Goal: Unclear

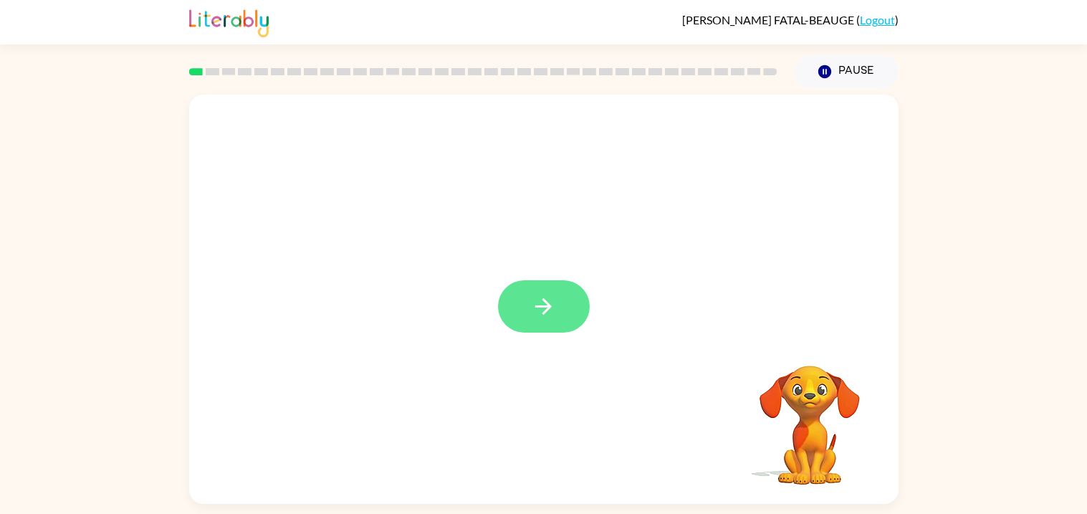
click at [535, 308] on icon "button" at bounding box center [543, 306] width 16 height 16
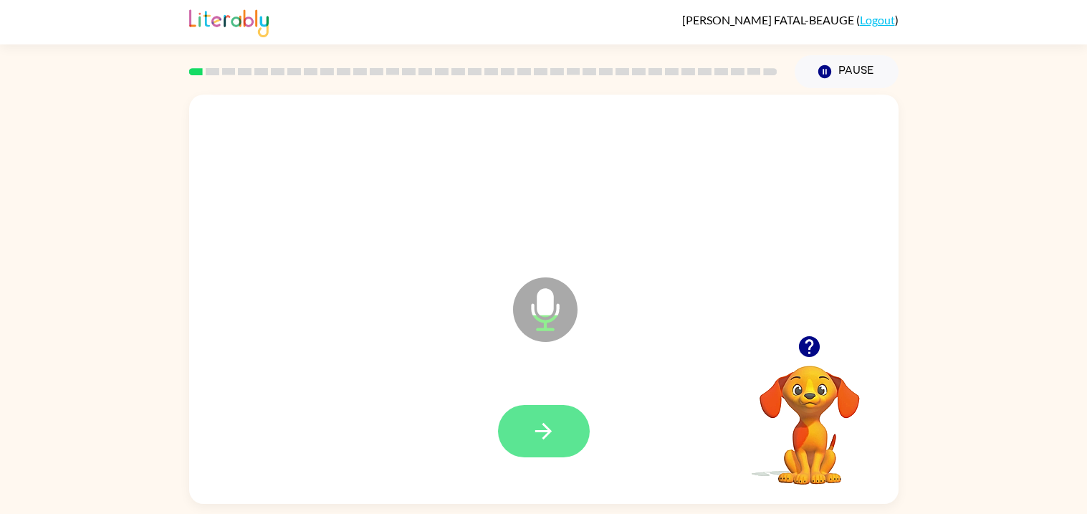
click at [520, 415] on button "button" at bounding box center [544, 431] width 92 height 52
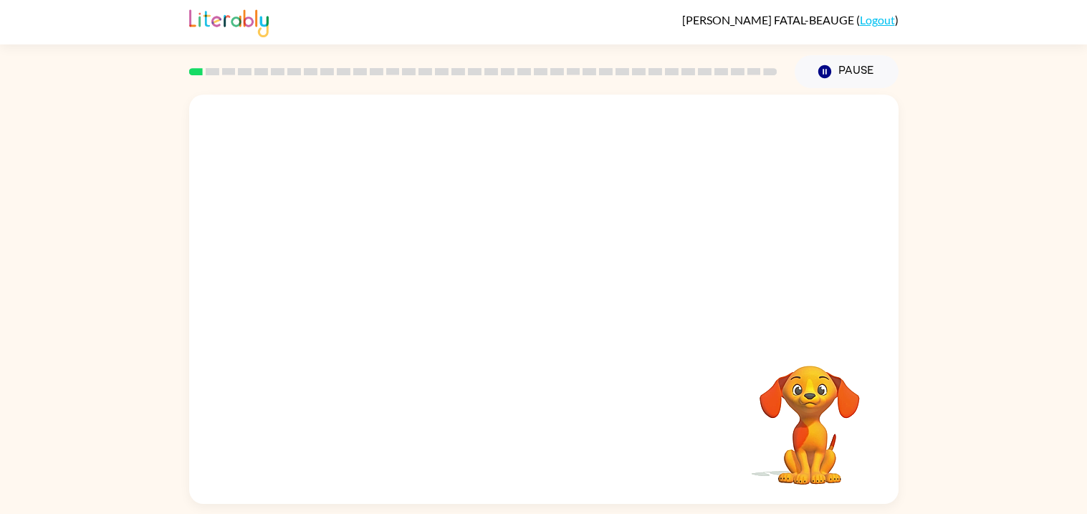
click at [520, 415] on div "Your browser must support playing .mp4 files to use Literably. Please try using…" at bounding box center [544, 299] width 710 height 409
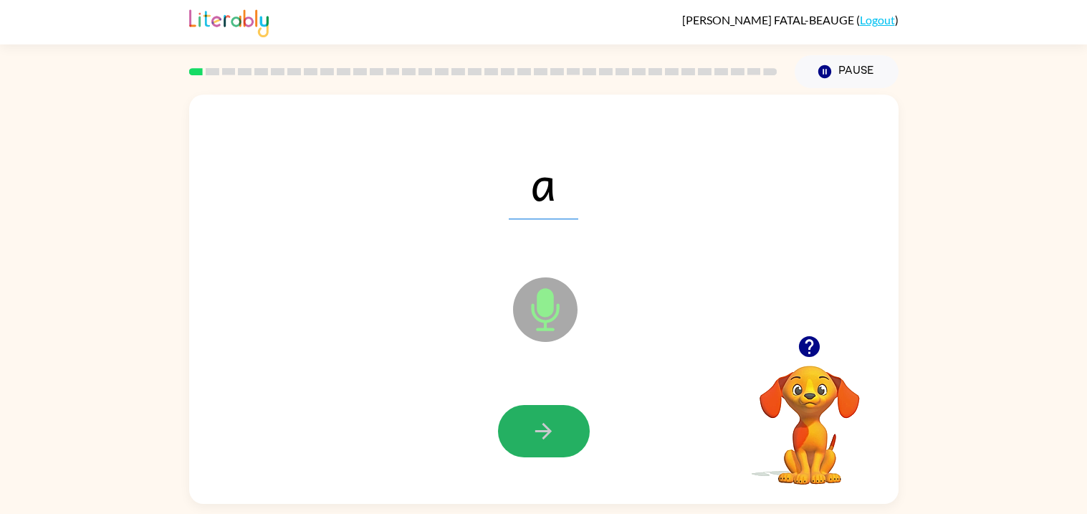
click at [520, 415] on button "button" at bounding box center [544, 431] width 92 height 52
click at [523, 417] on button "button" at bounding box center [544, 431] width 92 height 52
click at [524, 422] on button "button" at bounding box center [544, 431] width 92 height 52
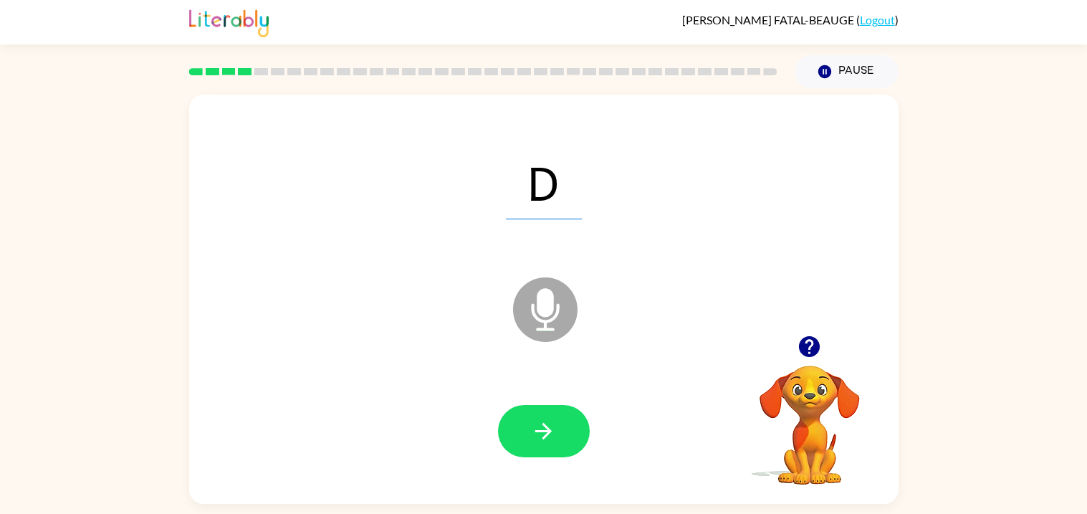
click at [524, 422] on button "button" at bounding box center [544, 431] width 92 height 52
click at [529, 427] on button "button" at bounding box center [544, 431] width 92 height 52
click at [531, 428] on icon "button" at bounding box center [543, 431] width 25 height 25
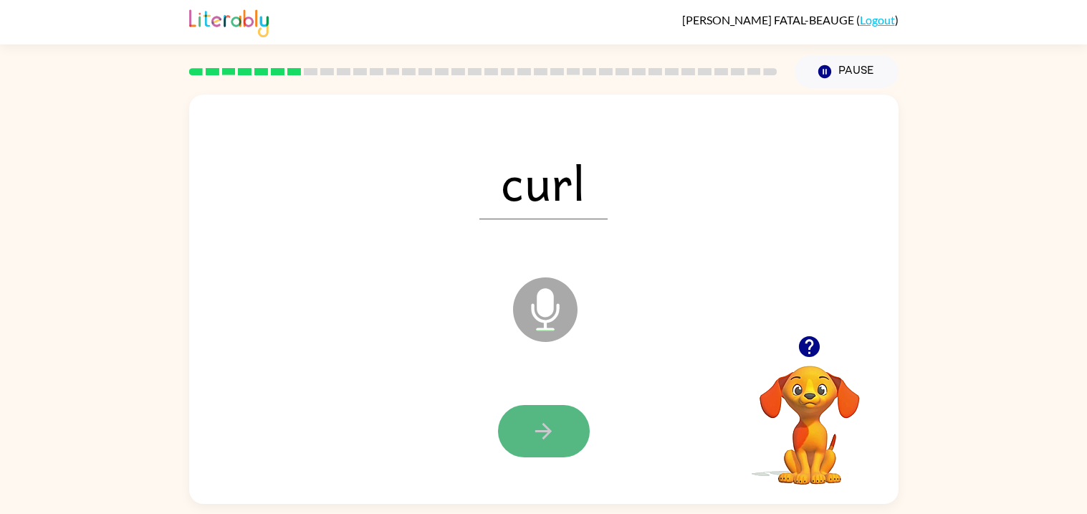
click at [532, 436] on icon "button" at bounding box center [543, 431] width 25 height 25
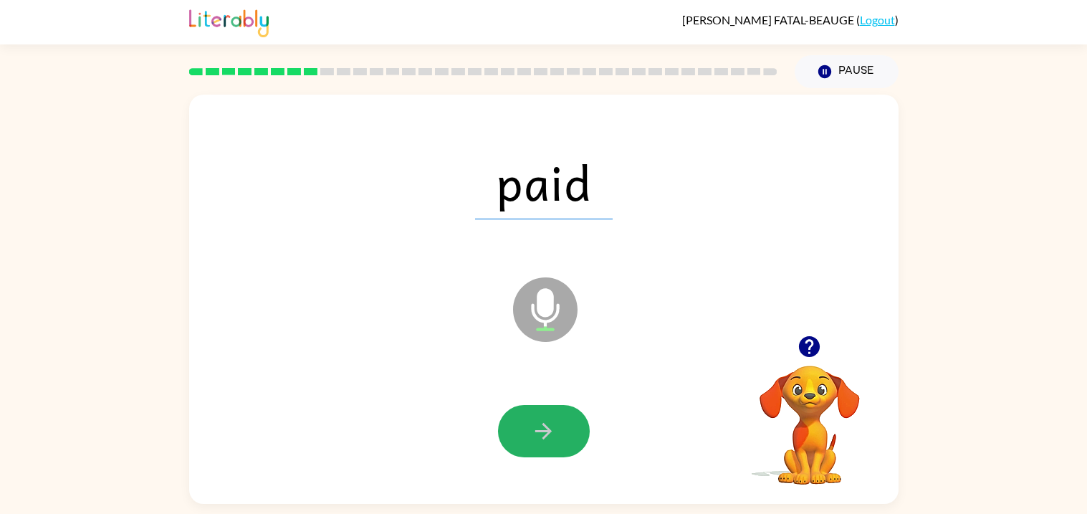
click at [532, 436] on icon "button" at bounding box center [543, 431] width 25 height 25
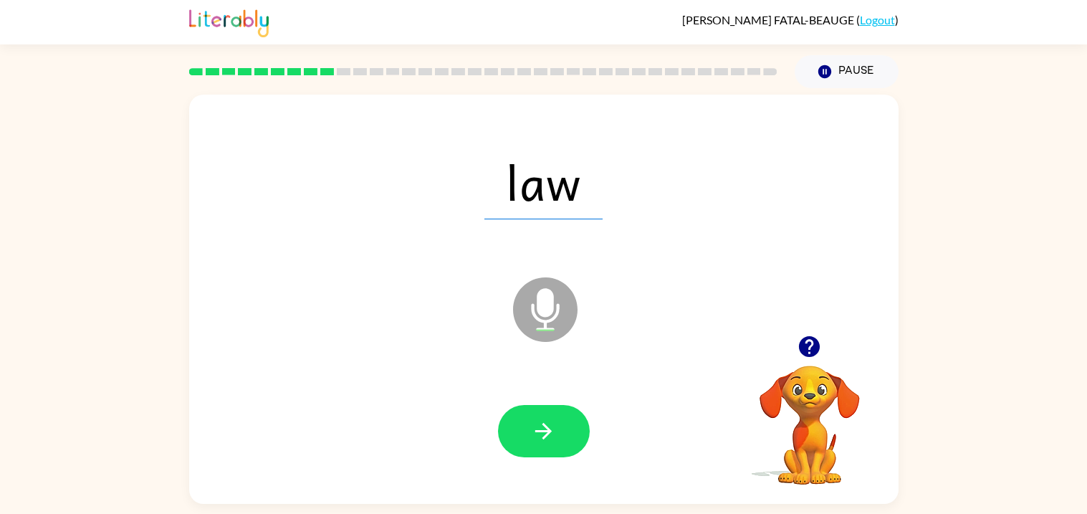
click at [532, 436] on icon "button" at bounding box center [543, 431] width 25 height 25
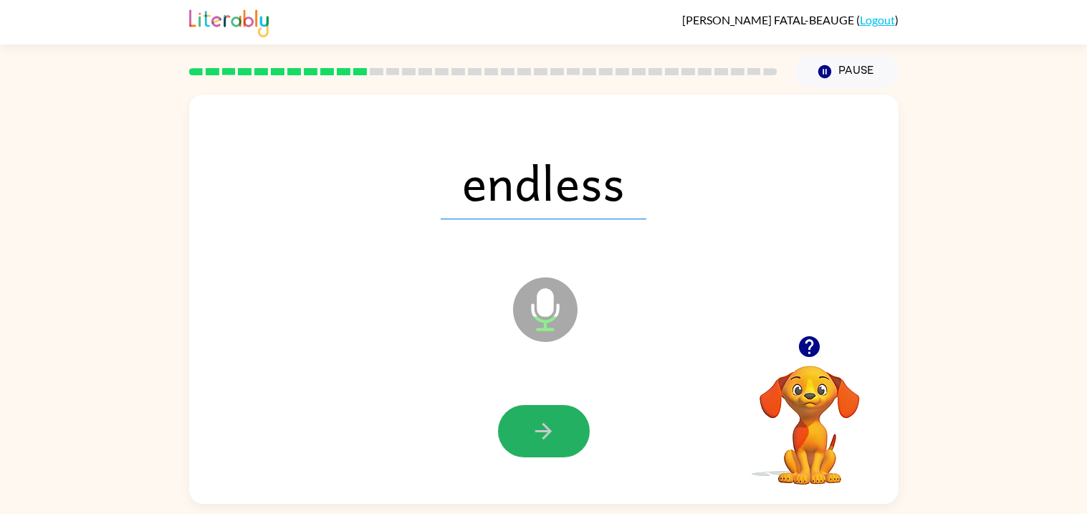
click at [532, 436] on icon "button" at bounding box center [543, 431] width 25 height 25
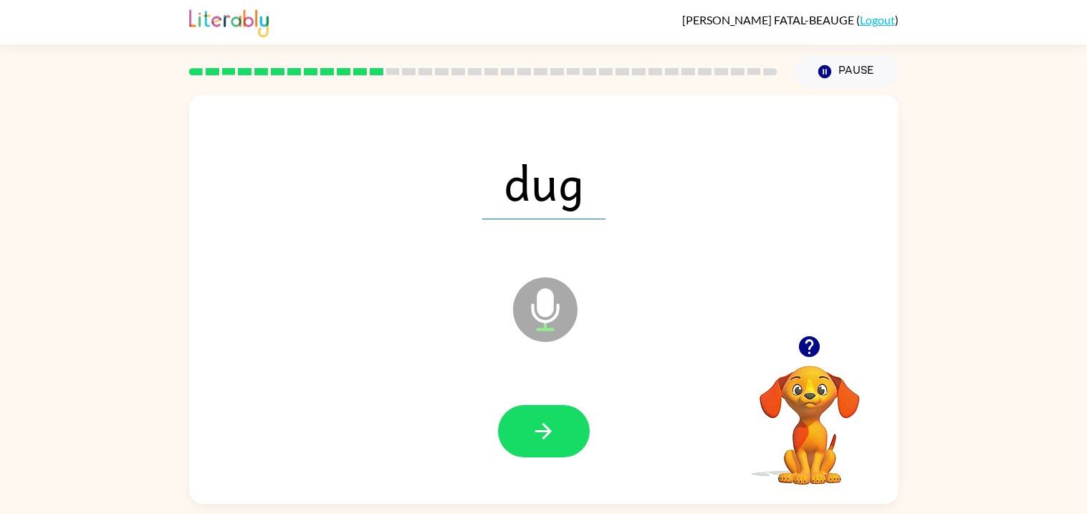
click at [532, 436] on icon "button" at bounding box center [543, 431] width 25 height 25
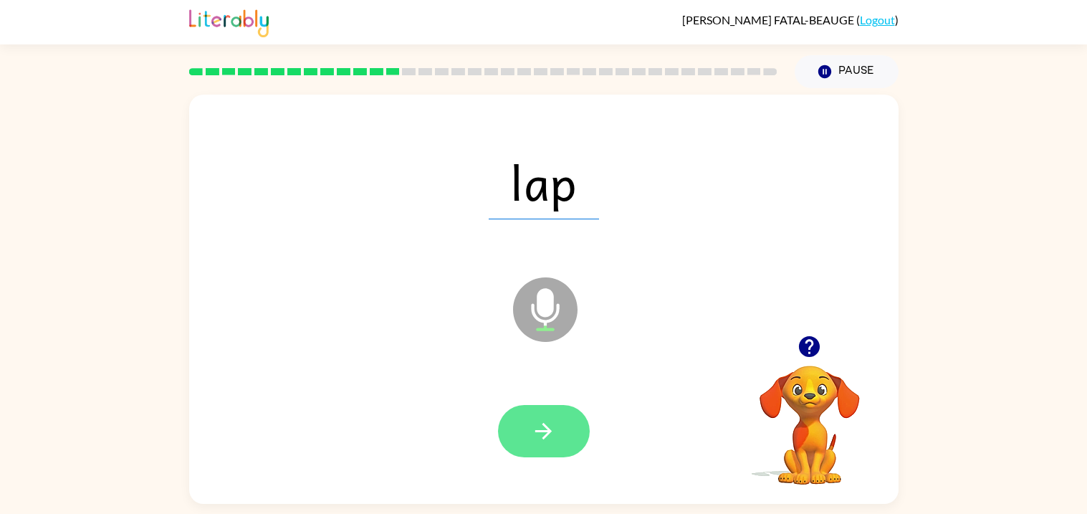
click at [536, 446] on button "button" at bounding box center [544, 431] width 92 height 52
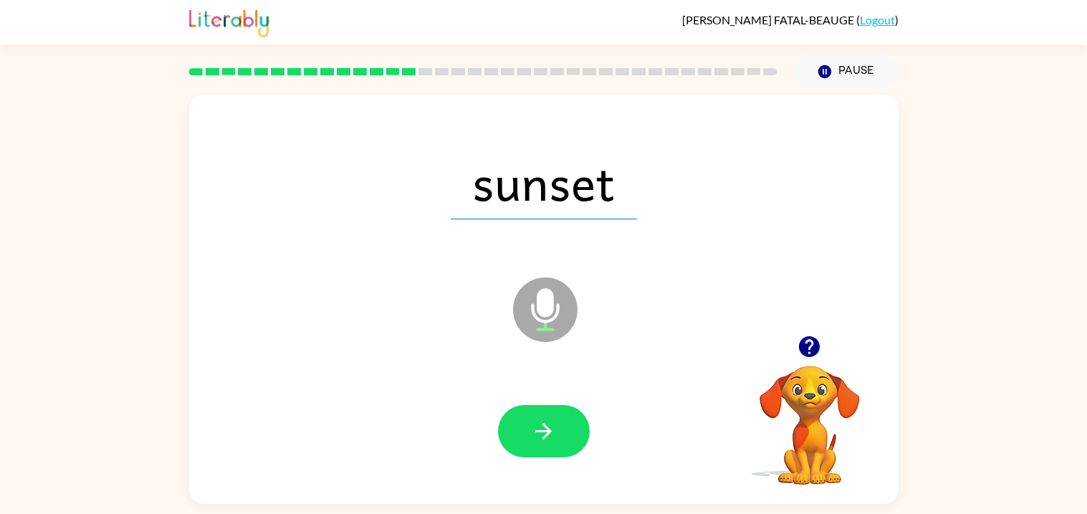
click at [536, 446] on button "button" at bounding box center [544, 431] width 92 height 52
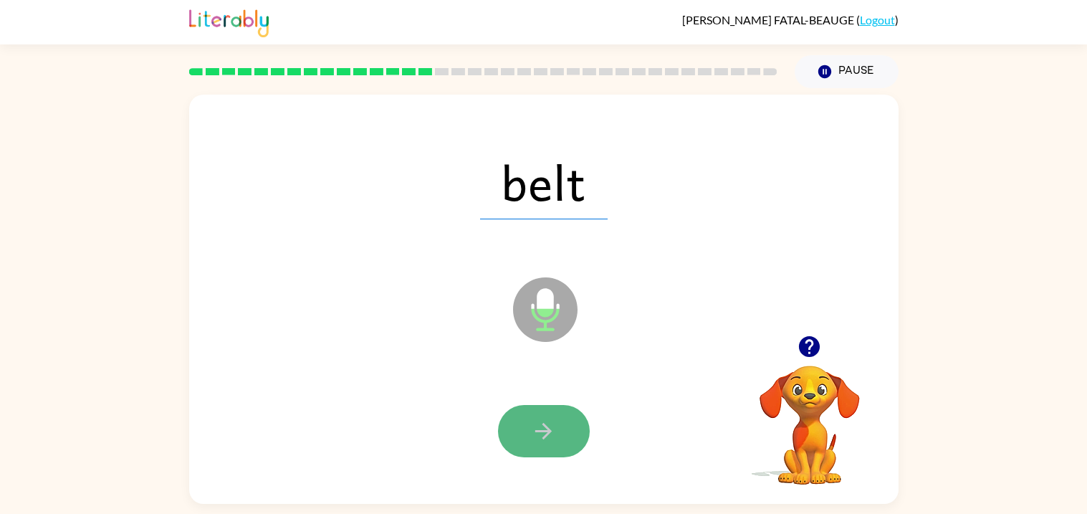
click at [537, 447] on button "button" at bounding box center [544, 431] width 92 height 52
click at [540, 454] on button "button" at bounding box center [544, 431] width 92 height 52
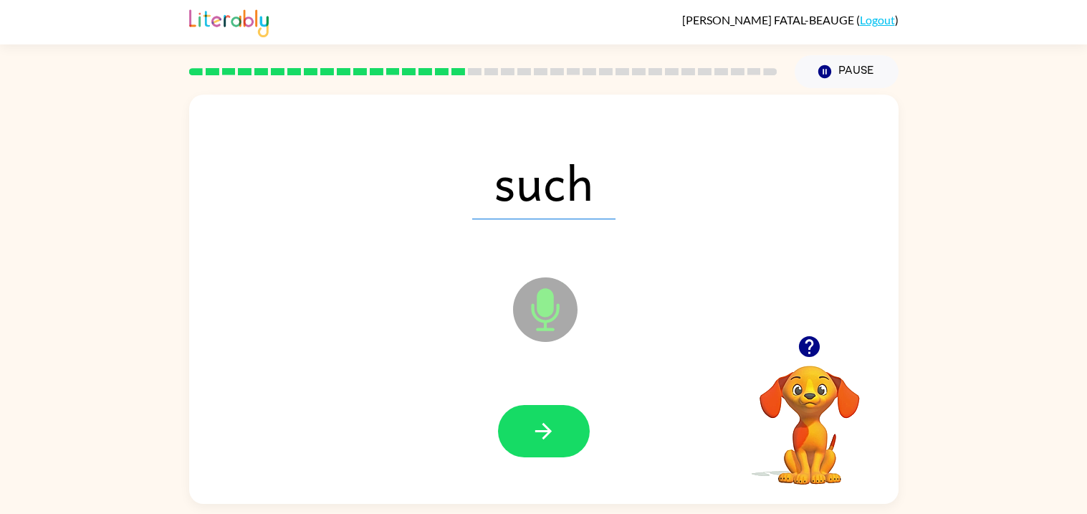
click at [545, 460] on div at bounding box center [544, 432] width 681 height 118
click at [533, 430] on icon "button" at bounding box center [543, 431] width 25 height 25
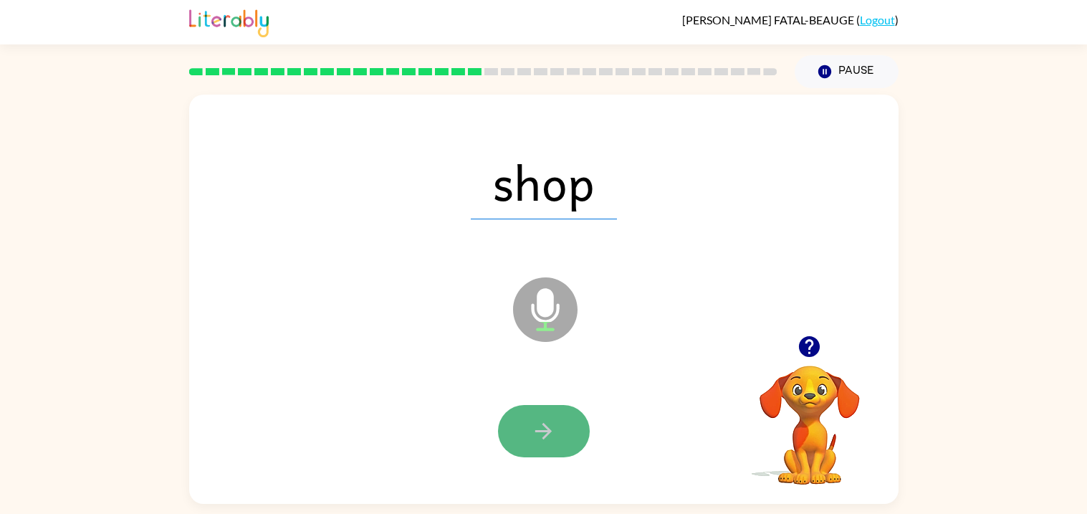
click at [532, 424] on icon "button" at bounding box center [543, 431] width 25 height 25
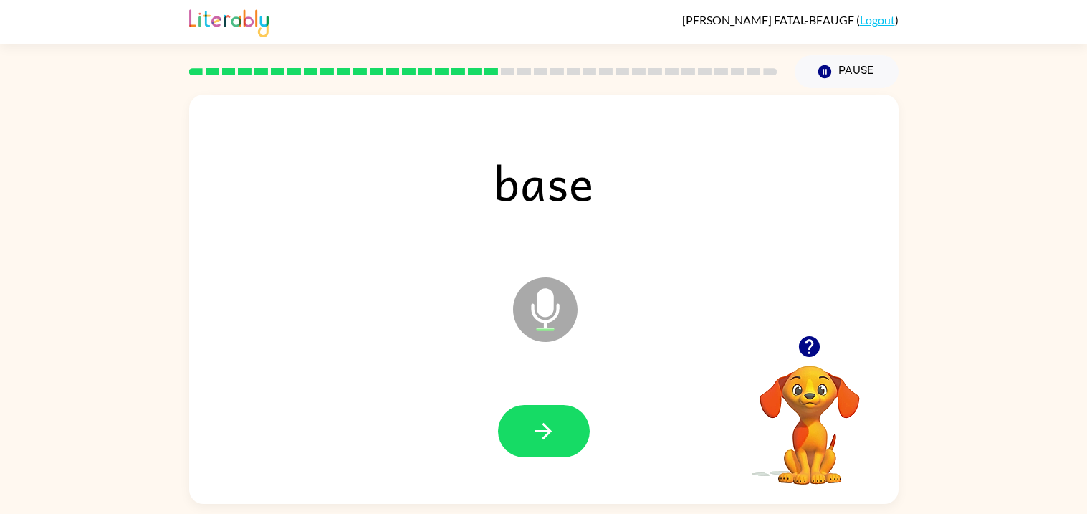
click at [466, 411] on div at bounding box center [544, 432] width 681 height 118
click at [558, 428] on button "button" at bounding box center [544, 431] width 92 height 52
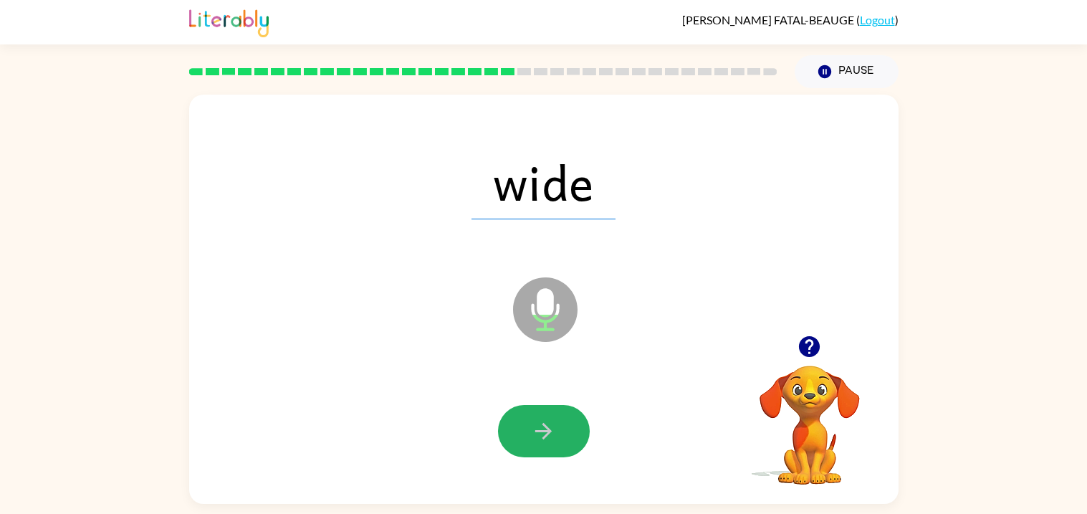
click at [558, 428] on button "button" at bounding box center [544, 431] width 92 height 52
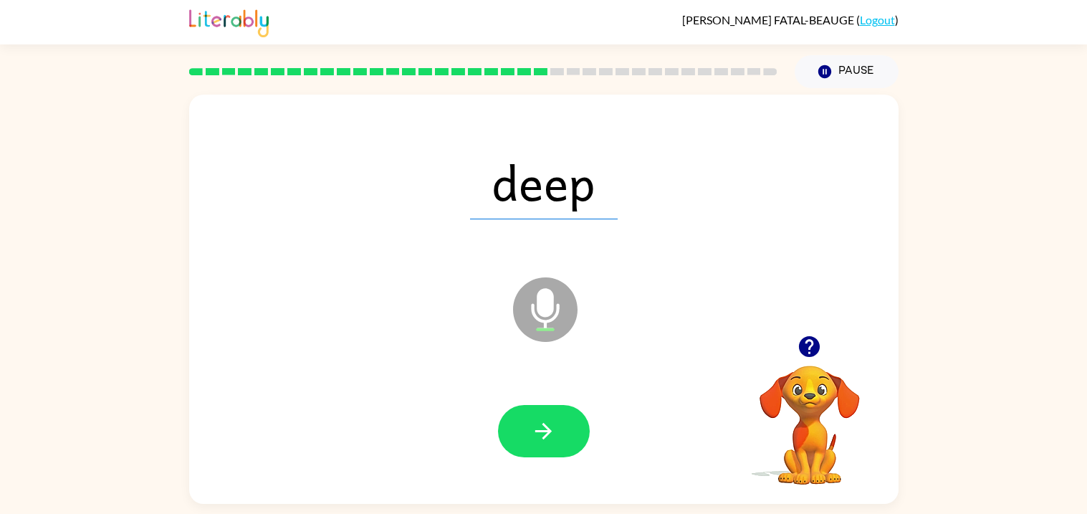
click at [558, 428] on button "button" at bounding box center [544, 431] width 92 height 52
click at [558, 428] on div at bounding box center [544, 431] width 92 height 52
click at [558, 428] on button "button" at bounding box center [544, 431] width 92 height 52
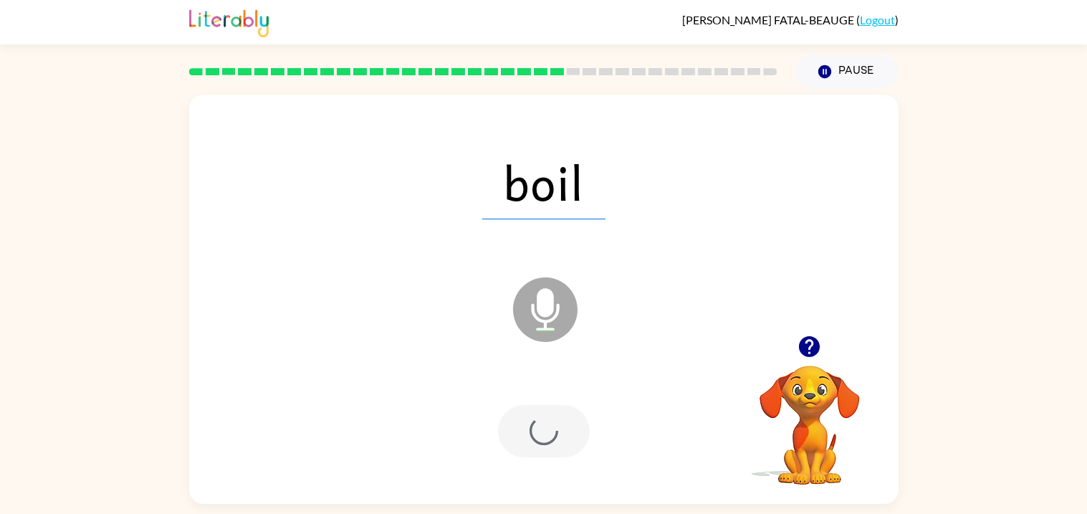
click at [558, 428] on div at bounding box center [544, 431] width 92 height 52
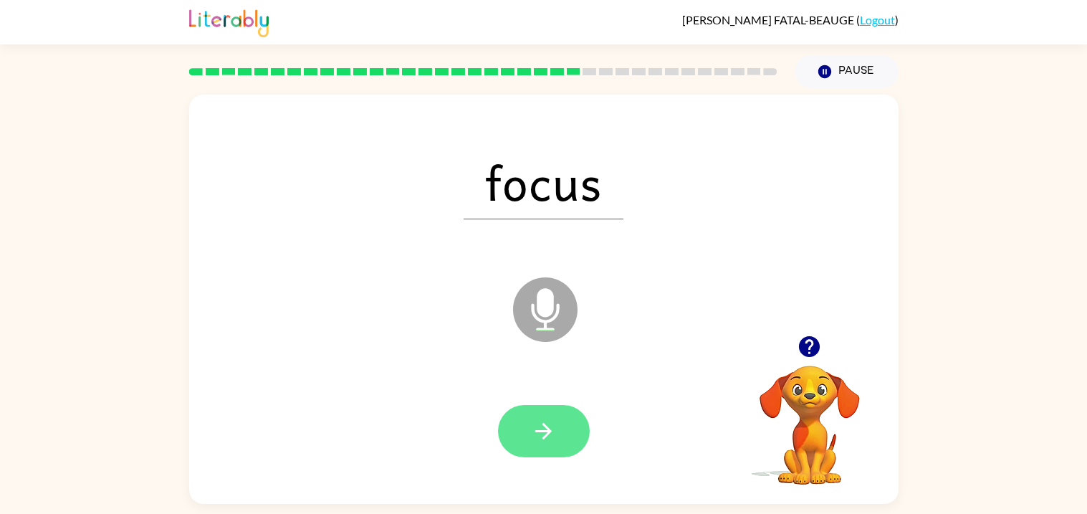
click at [560, 432] on button "button" at bounding box center [544, 431] width 92 height 52
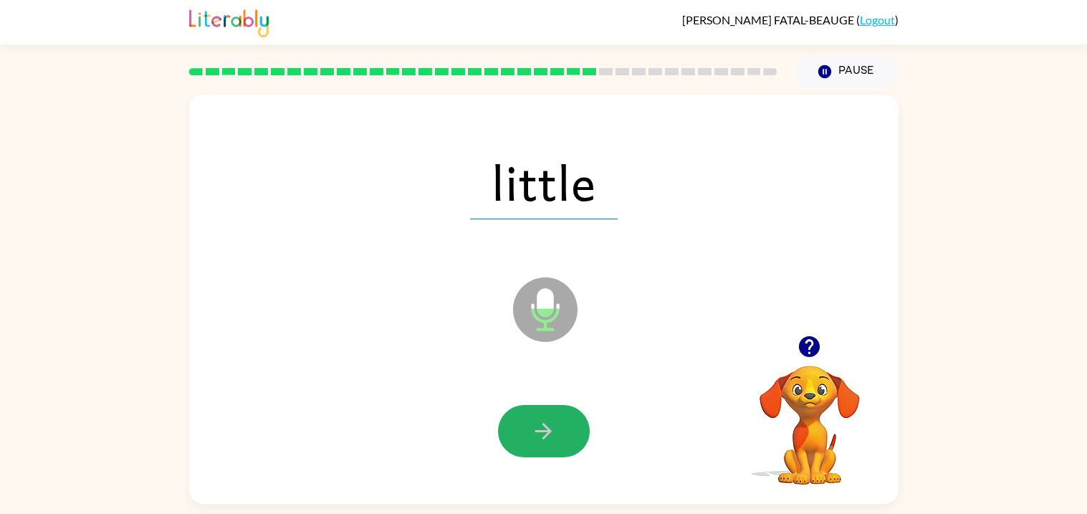
click at [560, 432] on button "button" at bounding box center [544, 431] width 92 height 52
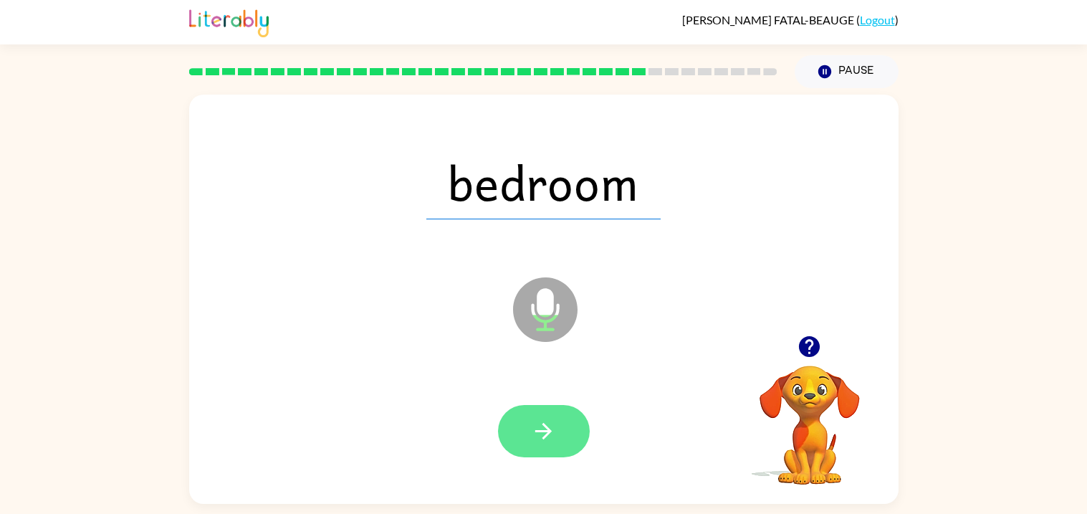
click at [561, 437] on button "button" at bounding box center [544, 431] width 92 height 52
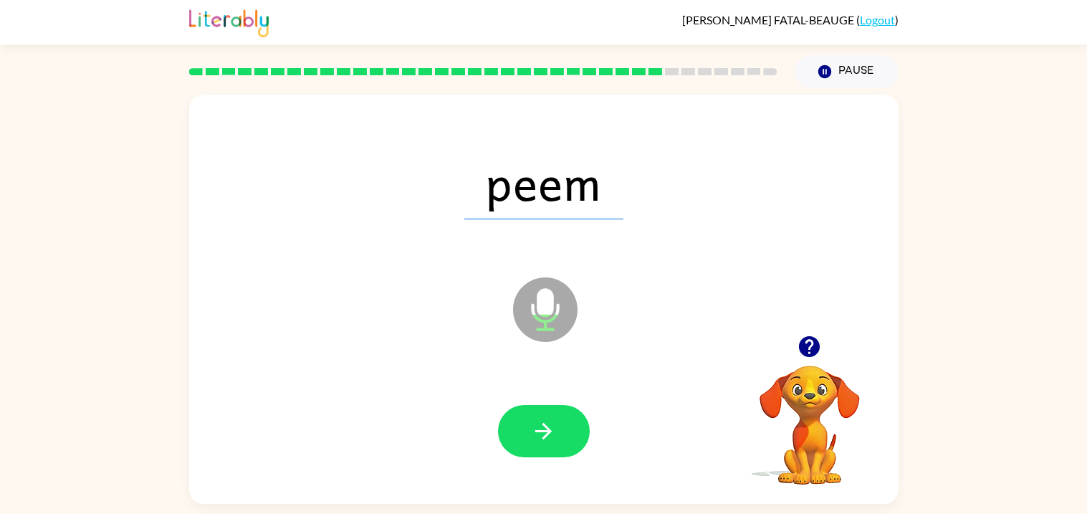
click at [561, 437] on button "button" at bounding box center [544, 431] width 92 height 52
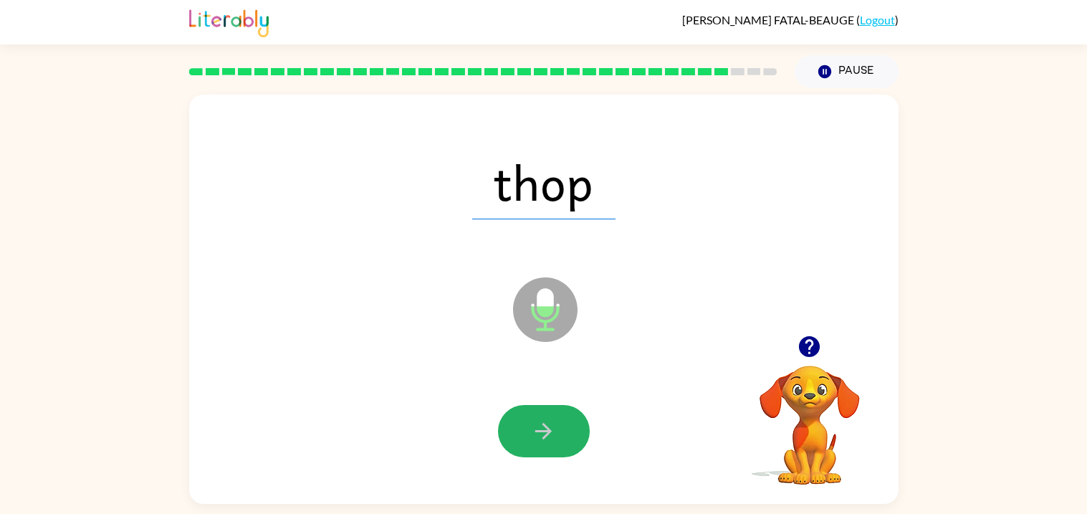
click at [561, 437] on button "button" at bounding box center [544, 431] width 92 height 52
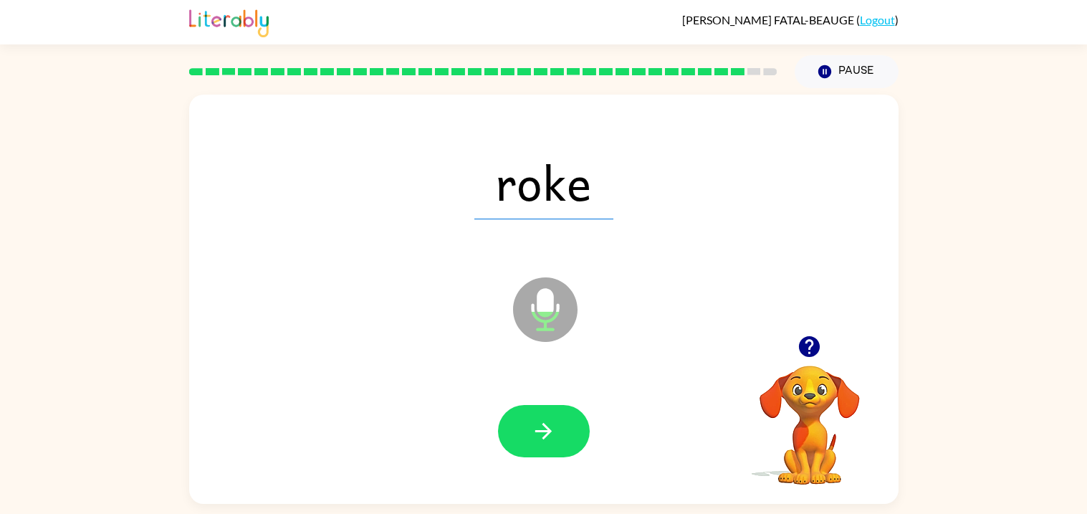
click at [561, 437] on button "button" at bounding box center [544, 431] width 92 height 52
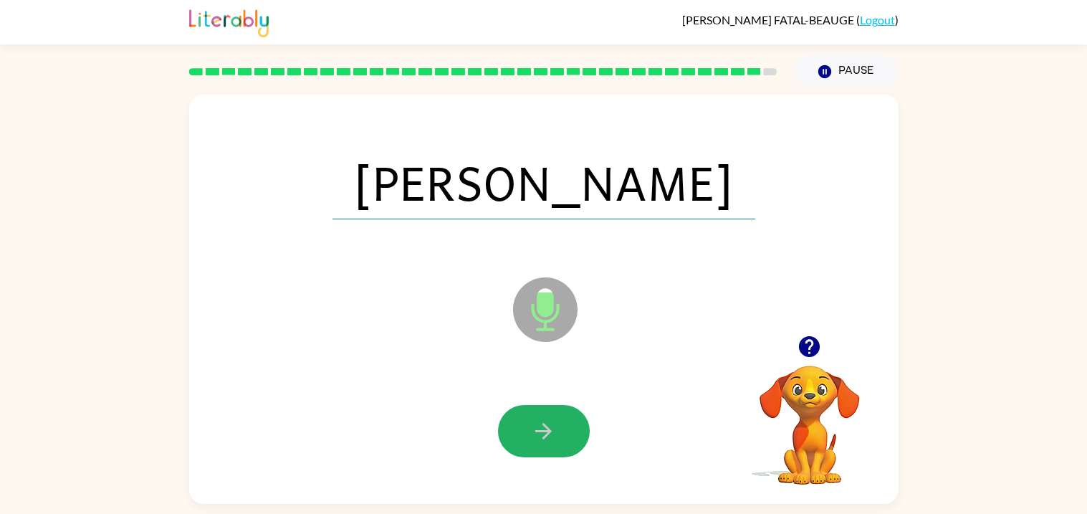
click at [561, 437] on button "button" at bounding box center [544, 431] width 92 height 52
